Goal: Navigation & Orientation: Understand site structure

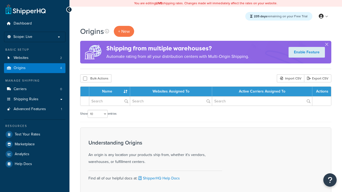
click at [111, 92] on th "Name" at bounding box center [109, 92] width 41 height 10
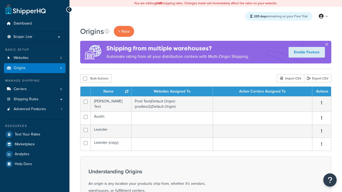
click at [111, 92] on th "Name" at bounding box center [111, 92] width 41 height 10
click at [172, 92] on th "Websites Assigned To" at bounding box center [173, 92] width 82 height 10
click at [263, 92] on th "Active Carriers Assigned To" at bounding box center [262, 92] width 99 height 10
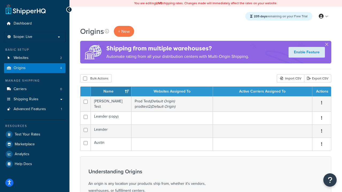
click at [322, 92] on th "Actions" at bounding box center [322, 92] width 19 height 10
click at [107, 31] on icon at bounding box center [107, 31] width 4 height 4
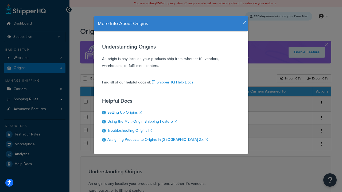
click at [244, 20] on icon "button" at bounding box center [245, 22] width 4 height 5
